Goal: Task Accomplishment & Management: Use online tool/utility

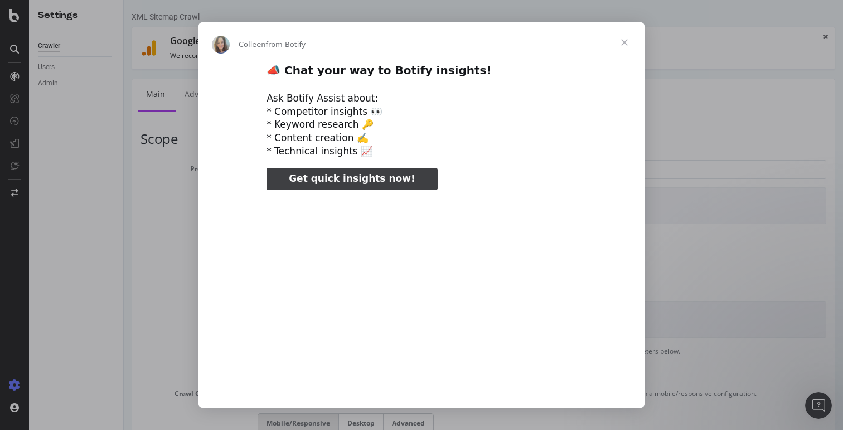
type input "1433462"
click at [624, 42] on span "Close" at bounding box center [624, 42] width 40 height 40
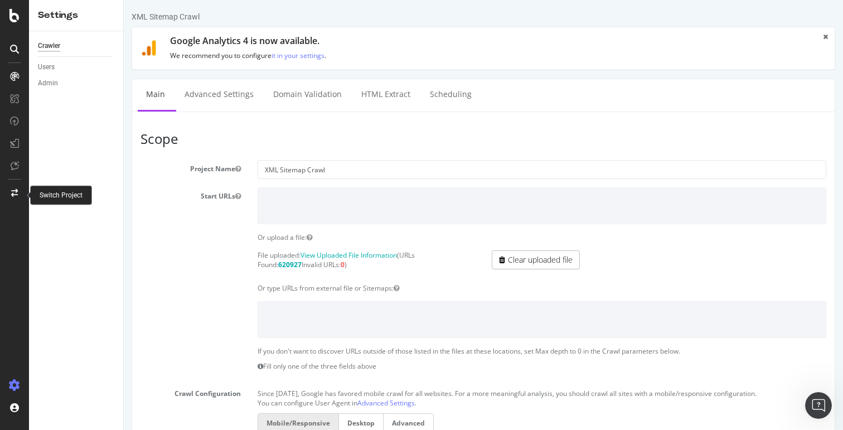
click at [16, 188] on div at bounding box center [14, 193] width 27 height 18
click at [10, 389] on icon at bounding box center [14, 385] width 11 height 11
click at [17, 21] on icon at bounding box center [14, 15] width 10 height 13
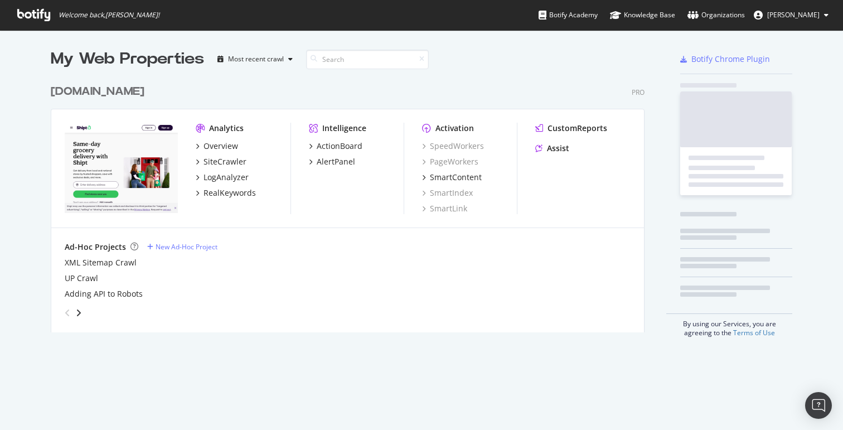
scroll to position [430, 843]
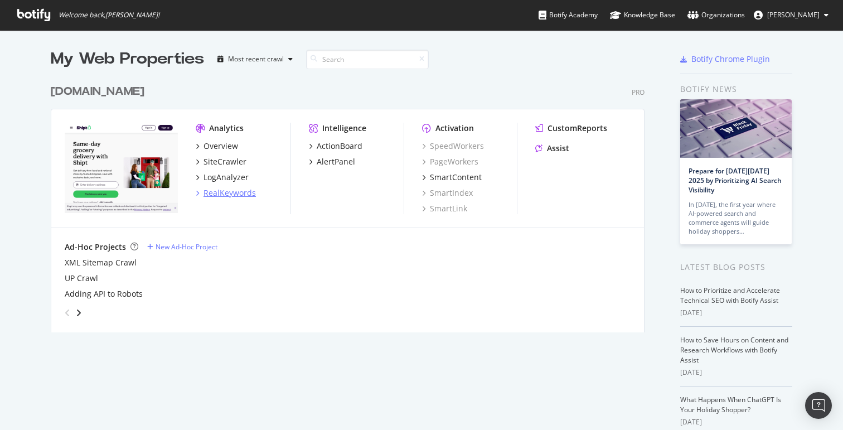
click at [200, 193] on div "RealKeywords" at bounding box center [226, 192] width 60 height 11
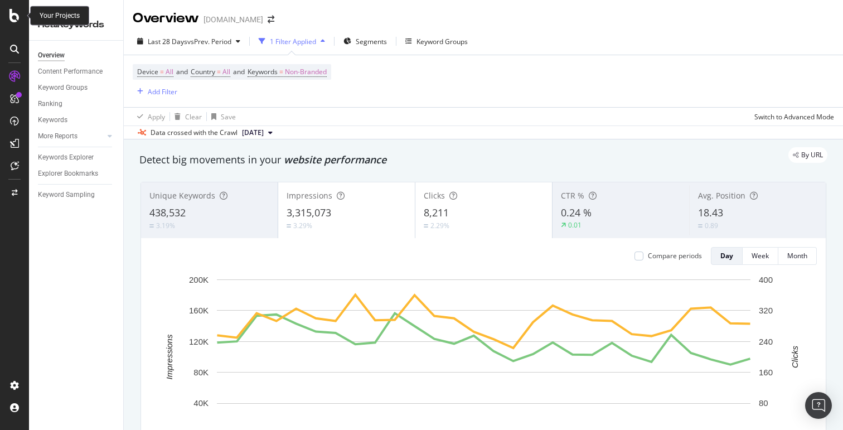
click at [10, 16] on icon at bounding box center [14, 15] width 10 height 13
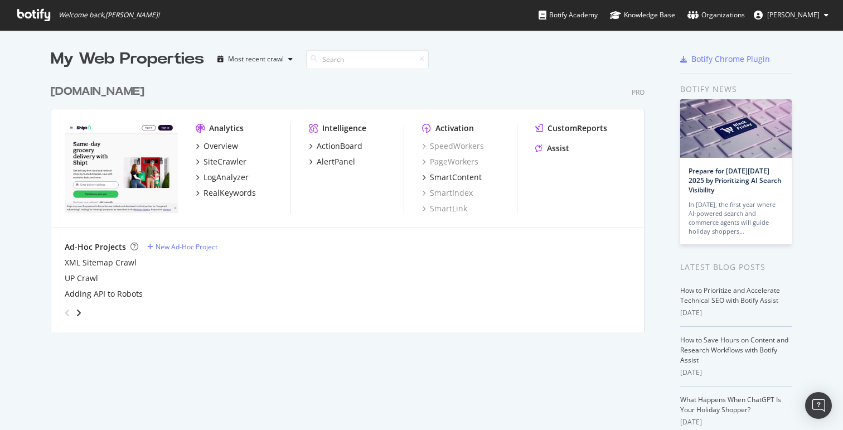
scroll to position [430, 843]
click at [436, 175] on div "SmartContent" at bounding box center [456, 177] width 52 height 11
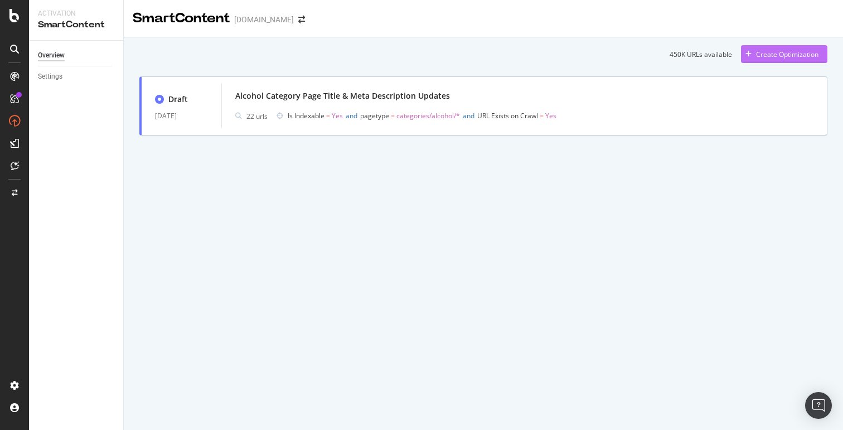
click at [785, 56] on div "Create Optimization" at bounding box center [787, 54] width 62 height 9
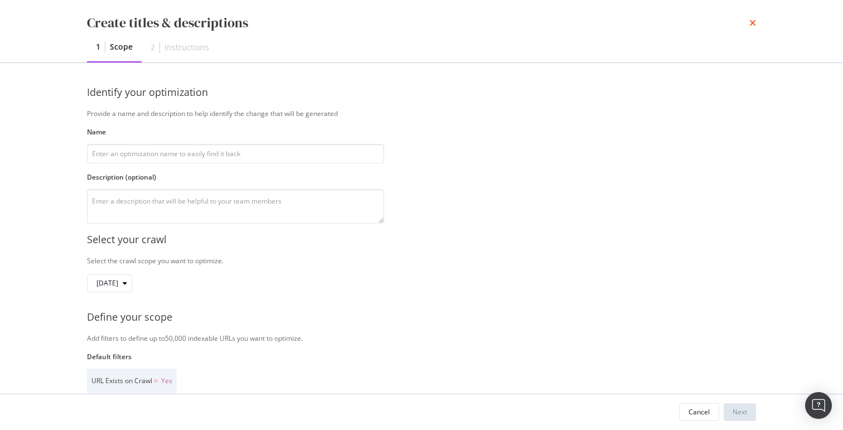
click at [750, 24] on icon "times" at bounding box center [752, 22] width 7 height 9
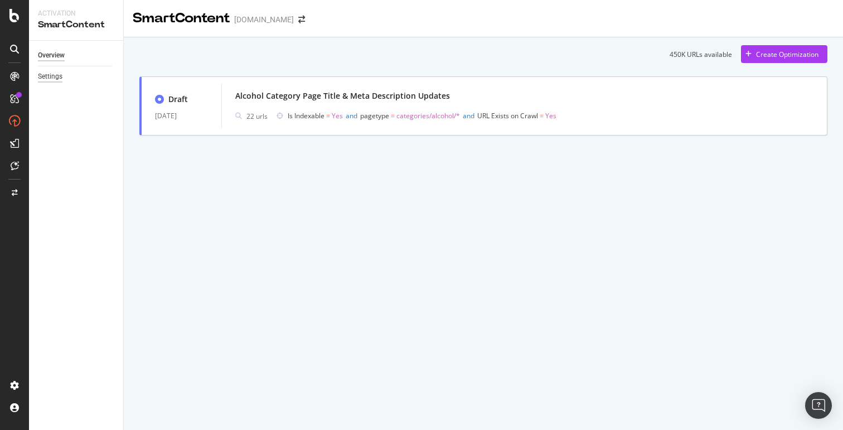
click at [47, 78] on div "Settings" at bounding box center [50, 77] width 25 height 12
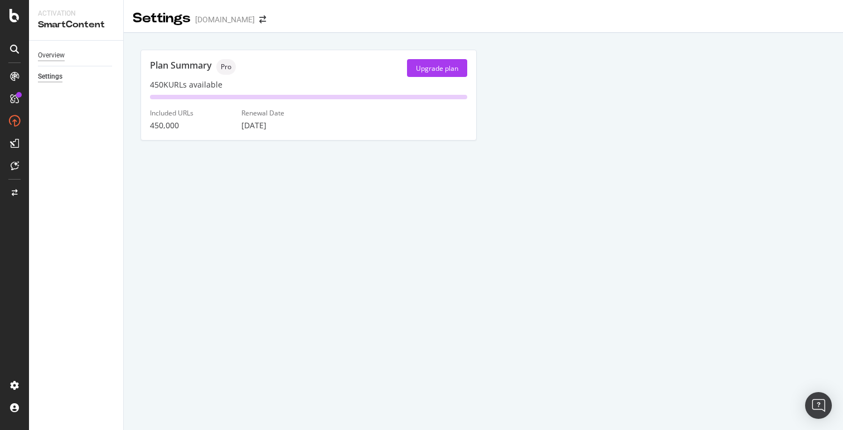
click at [48, 59] on div "Overview" at bounding box center [51, 56] width 27 height 12
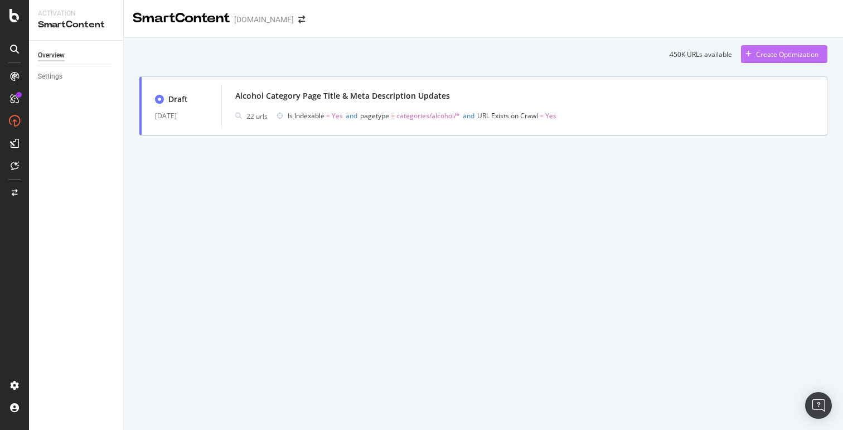
click at [774, 55] on div "Create Optimization" at bounding box center [787, 54] width 62 height 9
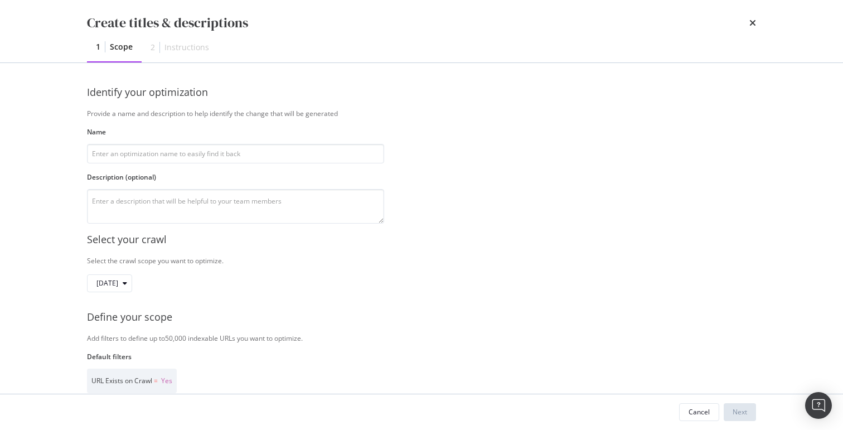
click at [193, 48] on div "Instructions" at bounding box center [186, 47] width 45 height 11
